Goal: Task Accomplishment & Management: Complete application form

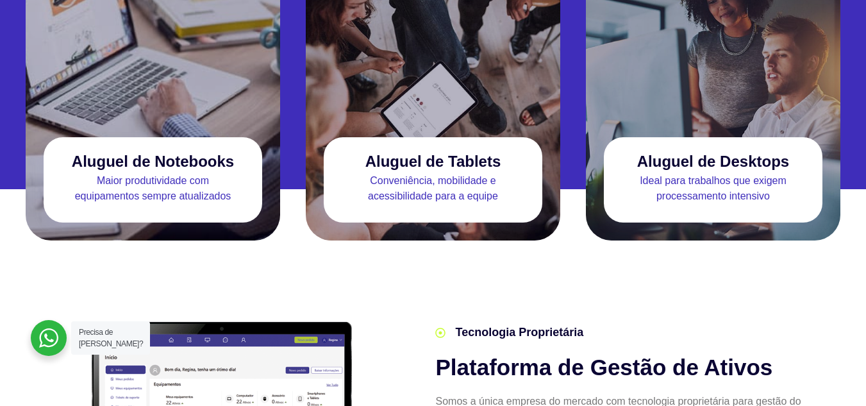
scroll to position [1288, 0]
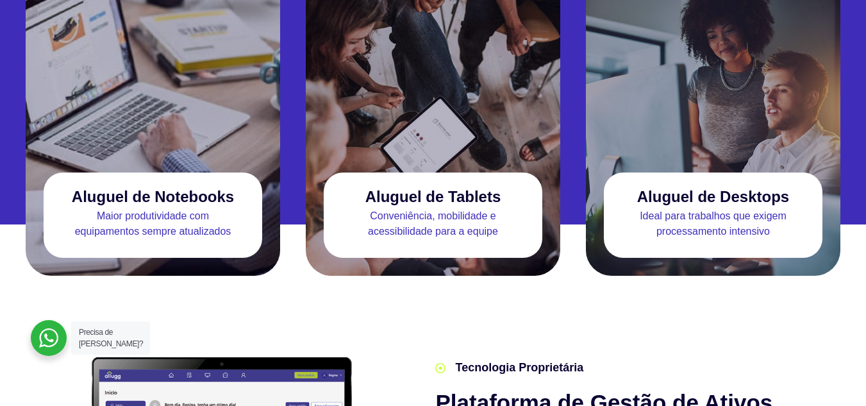
click at [138, 188] on h3 "Aluguel de Notebooks" at bounding box center [153, 196] width 162 height 17
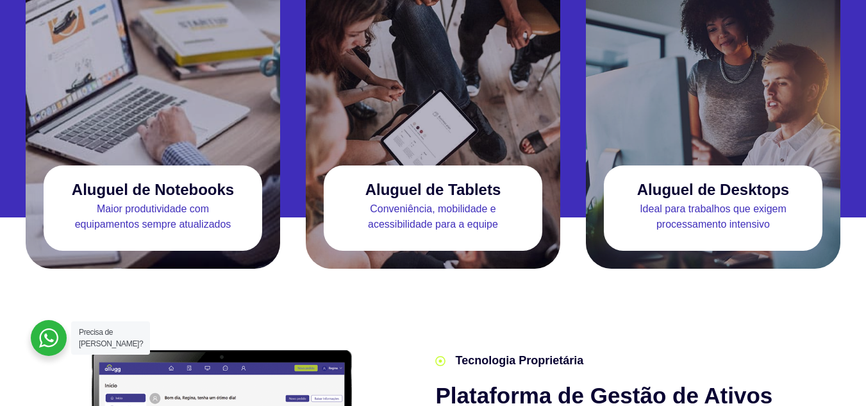
scroll to position [1266, 0]
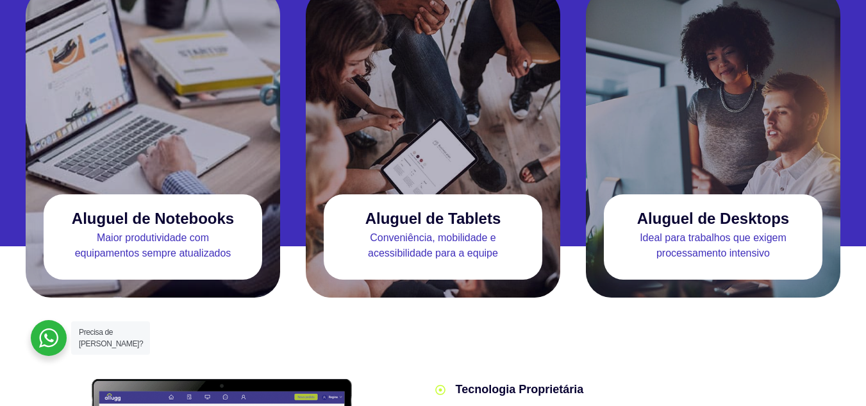
click at [190, 230] on p "Maior produtividade com equipamentos sempre atualizados" at bounding box center [153, 245] width 219 height 31
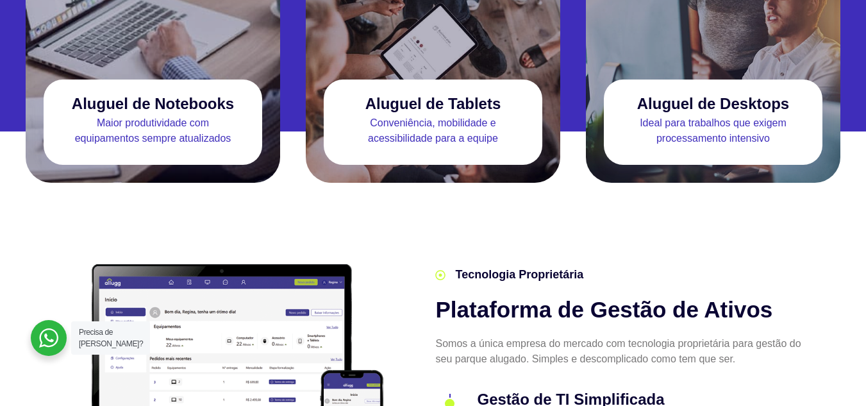
scroll to position [1302, 0]
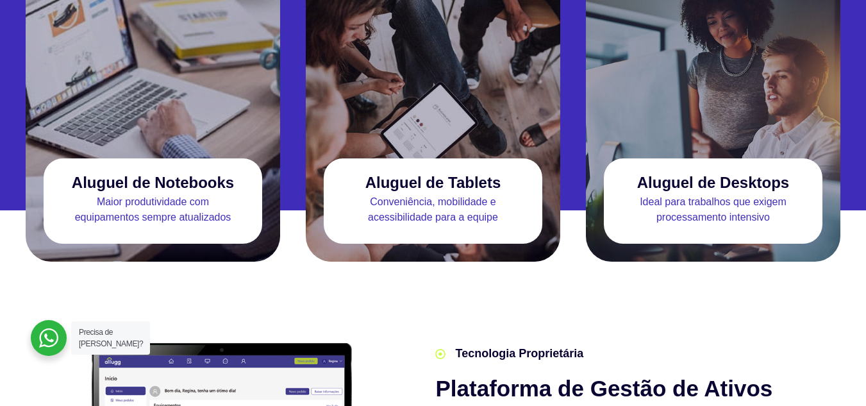
click at [179, 194] on p "Maior produtividade com equipamentos sempre atualizados" at bounding box center [153, 209] width 219 height 31
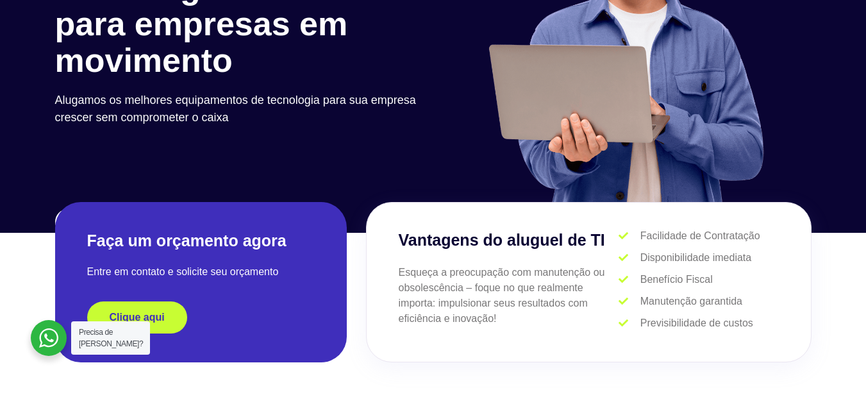
scroll to position [186, 0]
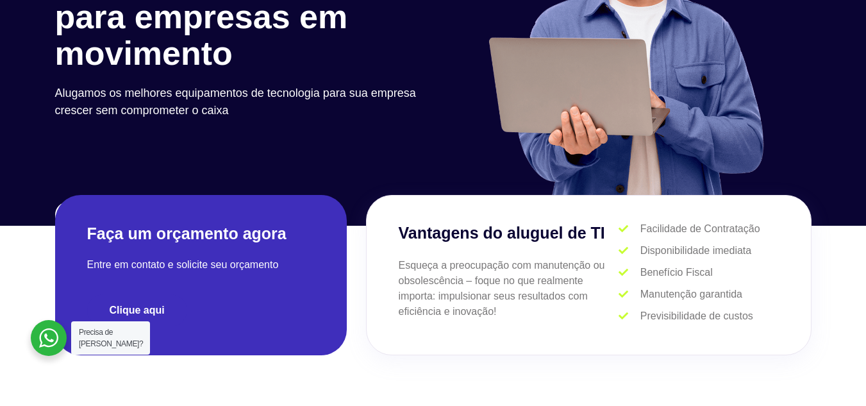
click at [169, 310] on link "Clique aqui" at bounding box center [137, 310] width 100 height 32
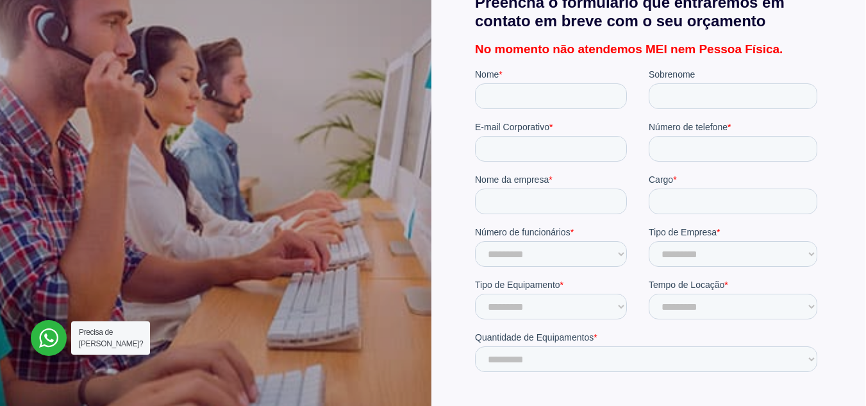
scroll to position [300, 0]
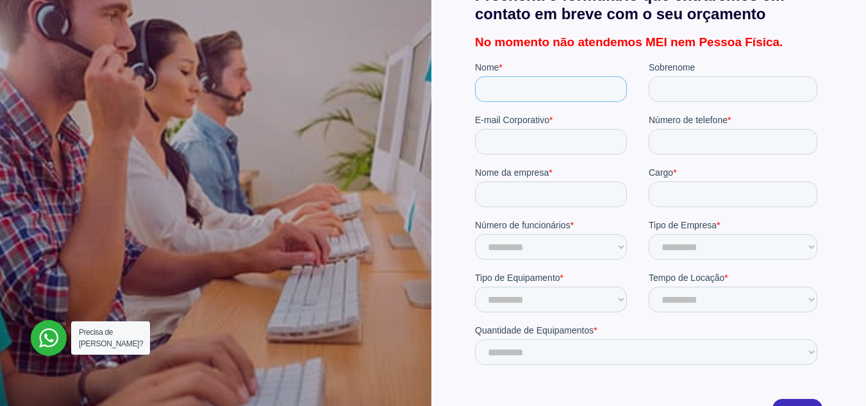
click at [529, 93] on input "Nome *" at bounding box center [550, 89] width 152 height 26
type input "******"
click at [733, 90] on input "Sobrenome" at bounding box center [732, 89] width 169 height 26
type input "******"
click at [595, 145] on input "E-mail Corporativo *" at bounding box center [550, 142] width 152 height 26
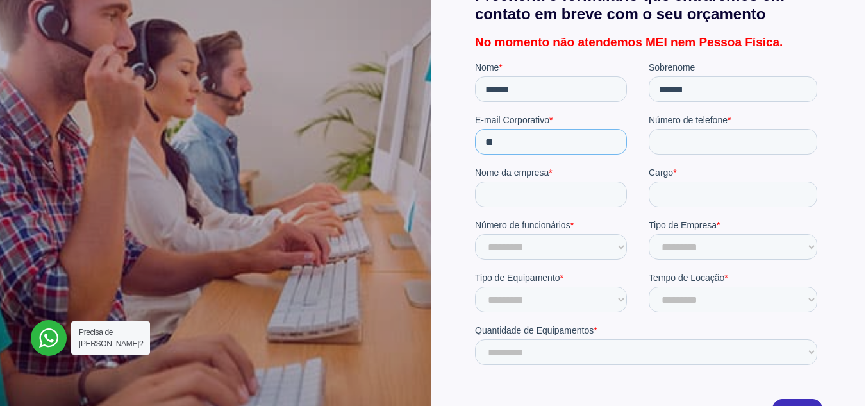
type input "*"
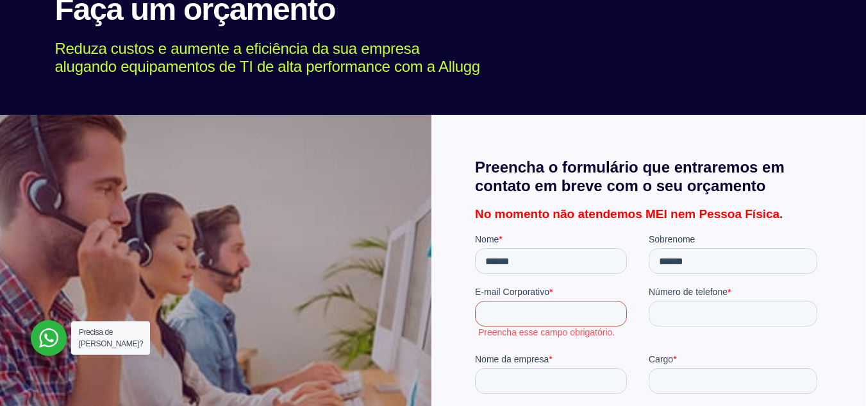
scroll to position [0, 0]
